Goal: Entertainment & Leisure: Consume media (video, audio)

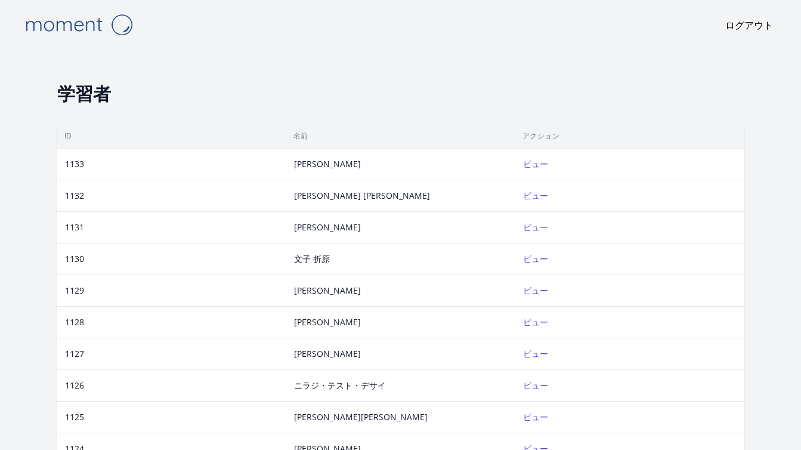
scroll to position [5, 0]
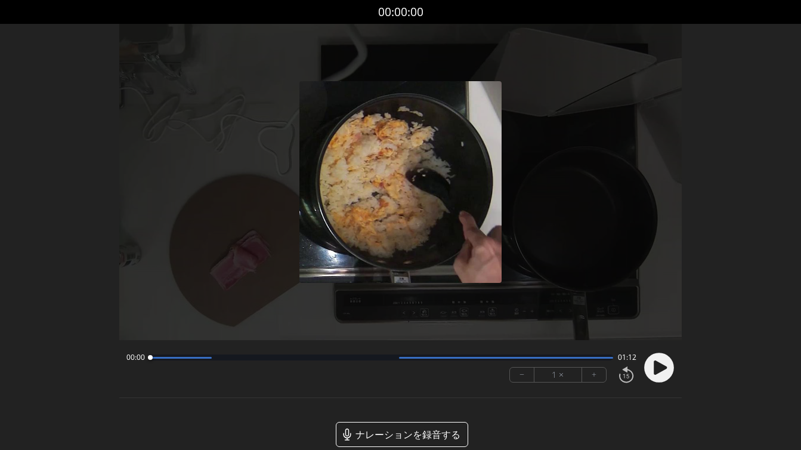
click at [662, 367] on icon at bounding box center [660, 367] width 13 height 14
click at [591, 373] on button "+" at bounding box center [594, 374] width 24 height 14
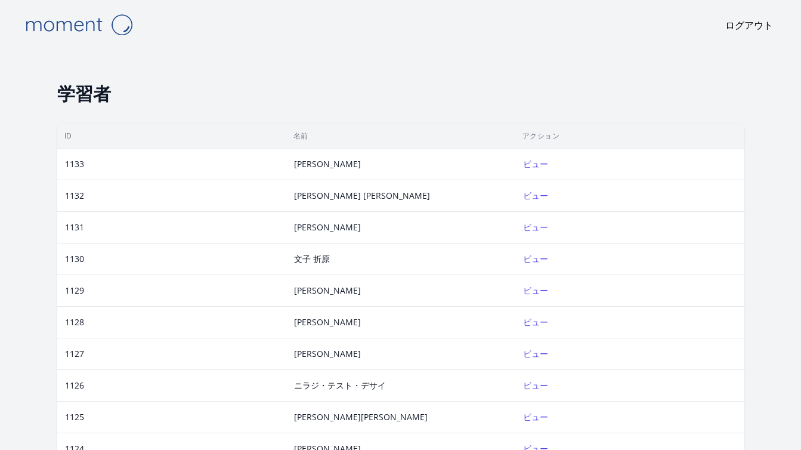
scroll to position [5, 0]
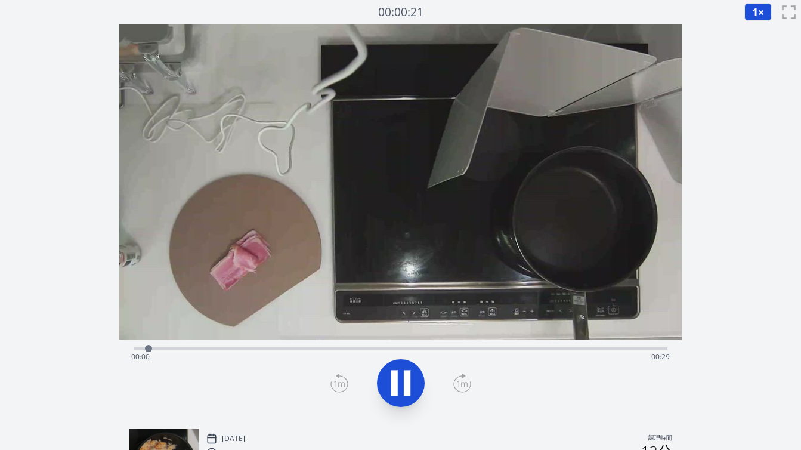
click at [319, 349] on div "経過時間: 00:00 残り時間: 00:29" at bounding box center [400, 356] width 539 height 19
click at [353, 352] on div at bounding box center [344, 348] width 18 height 18
click at [391, 347] on div "経過時間: 00:13 残り時間: 00:17" at bounding box center [400, 356] width 539 height 19
click at [462, 350] on div "経過時間: 00:24 残り時間: 00:05" at bounding box center [400, 356] width 539 height 19
click at [433, 349] on div "経過時間: 00:19 残り時間: 00:10" at bounding box center [400, 356] width 539 height 19
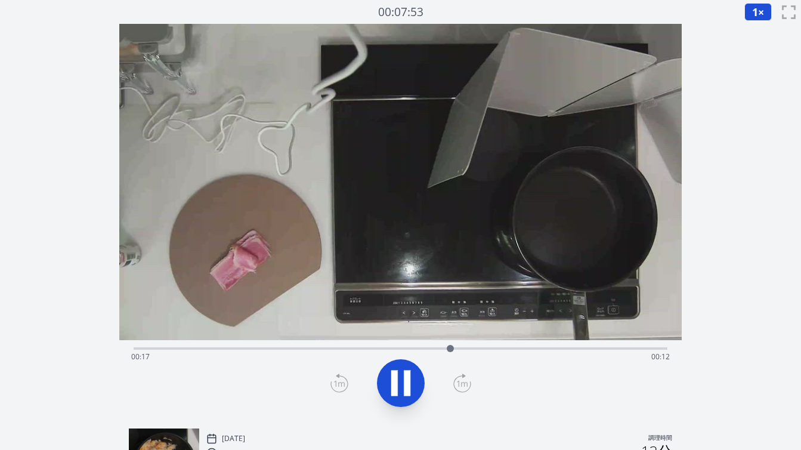
click at [414, 348] on div "経過時間: 00:17 残り時間: 00:12" at bounding box center [400, 356] width 539 height 19
click at [398, 346] on div "経過時間: 00:16 残り時間: 00:14" at bounding box center [401, 347] width 534 height 14
click at [397, 375] on icon at bounding box center [394, 383] width 7 height 26
click at [339, 382] on icon at bounding box center [339, 382] width 18 height 19
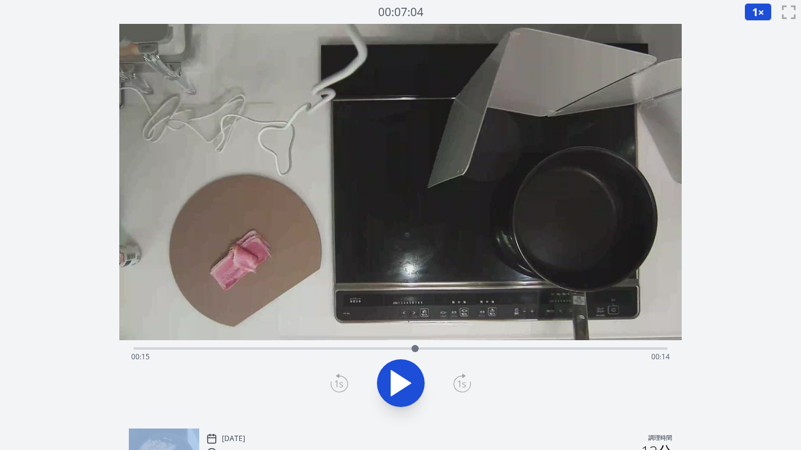
click at [339, 382] on icon at bounding box center [339, 382] width 18 height 19
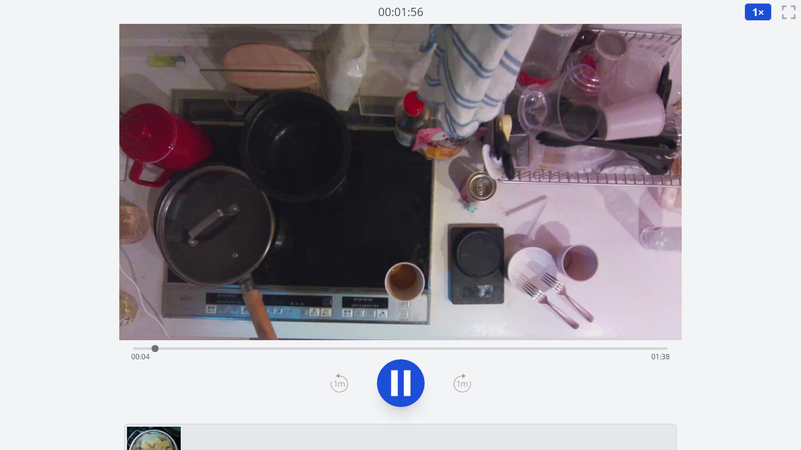
click at [753, 10] on font "1" at bounding box center [755, 12] width 6 height 14
click at [762, 85] on font "1.5倍" at bounding box center [760, 85] width 23 height 13
click at [761, 13] on font "×" at bounding box center [761, 12] width 6 height 14
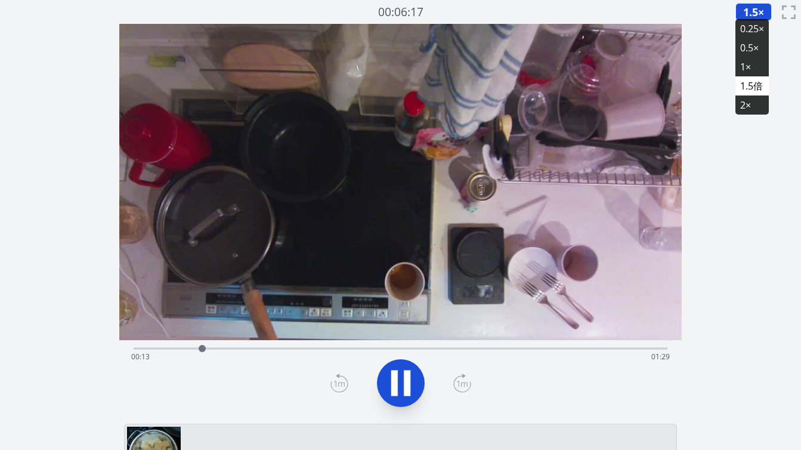
click at [234, 348] on div "経過時間: 00:13 残り時間: 01:29" at bounding box center [400, 356] width 539 height 19
click at [264, 347] on div "経過時間: 00:21 残り時間: 01:21" at bounding box center [401, 347] width 534 height 14
click at [386, 347] on div "経過時間: 01:41 残り時間: 00:00" at bounding box center [400, 356] width 539 height 19
click at [428, 351] on div "経過時間: 00:48 残り時間: 00:54" at bounding box center [400, 356] width 539 height 19
click at [453, 348] on div "経過時間: 00:56 残り時間: 00:46" at bounding box center [400, 356] width 539 height 19
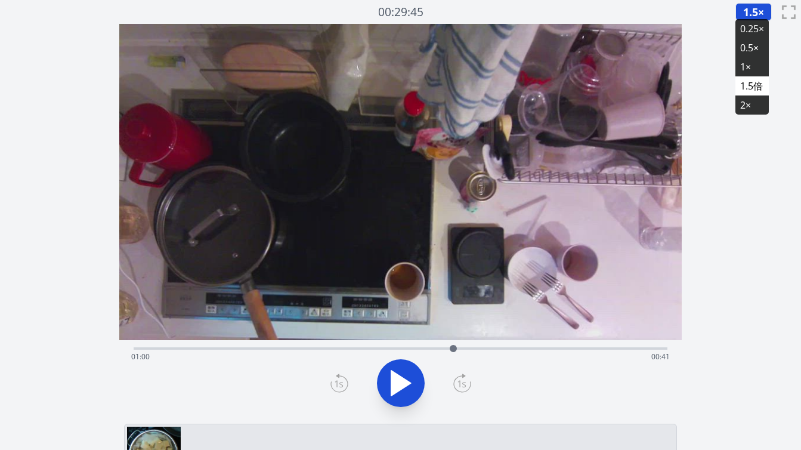
click at [473, 348] on div "経過時間: 01:00 残り時間: 00:41" at bounding box center [400, 356] width 539 height 19
click at [492, 347] on div "経過時間: 01:04 残り時間: 00:38" at bounding box center [400, 356] width 539 height 19
click at [484, 347] on div at bounding box center [492, 348] width 18 height 18
click at [496, 347] on div "経過時間: 01:06 残り時間: 00:35" at bounding box center [400, 356] width 539 height 19
click at [506, 348] on div "経過時間: 01:09 残り時間: 00:33" at bounding box center [400, 356] width 539 height 19
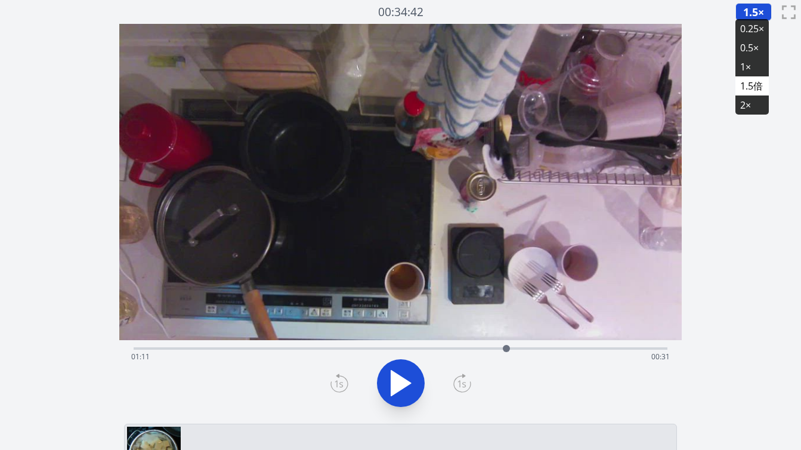
click at [514, 348] on div at bounding box center [506, 348] width 18 height 18
click at [522, 349] on div at bounding box center [514, 348] width 18 height 18
click at [407, 386] on icon at bounding box center [400, 382] width 33 height 33
click at [407, 387] on icon at bounding box center [407, 383] width 7 height 26
click at [524, 348] on div at bounding box center [531, 348] width 18 height 18
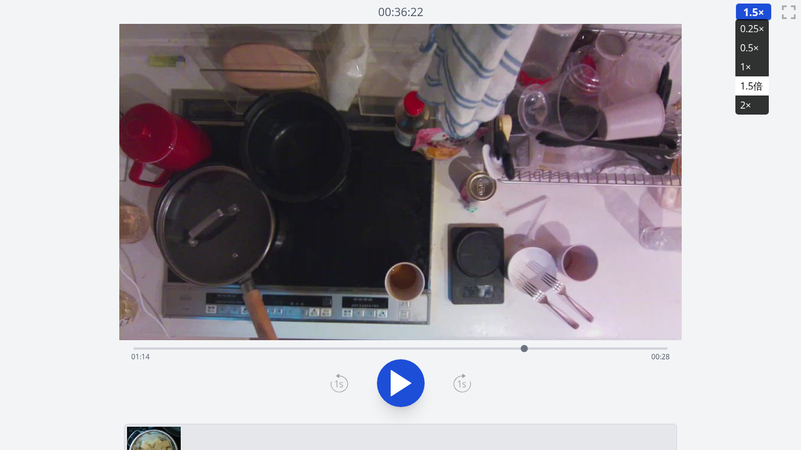
click at [396, 377] on icon at bounding box center [401, 382] width 20 height 25
click at [357, 348] on div "経過時間: 00:26 残り時間: 01:16" at bounding box center [400, 356] width 539 height 19
click at [386, 348] on div "経過時間: 00:45 残り時間: 00:57" at bounding box center [400, 356] width 539 height 19
click at [273, 349] on div "経過時間: 00:10 残り時間: 01:32" at bounding box center [400, 356] width 539 height 19
